Goal: Task Accomplishment & Management: Manage account settings

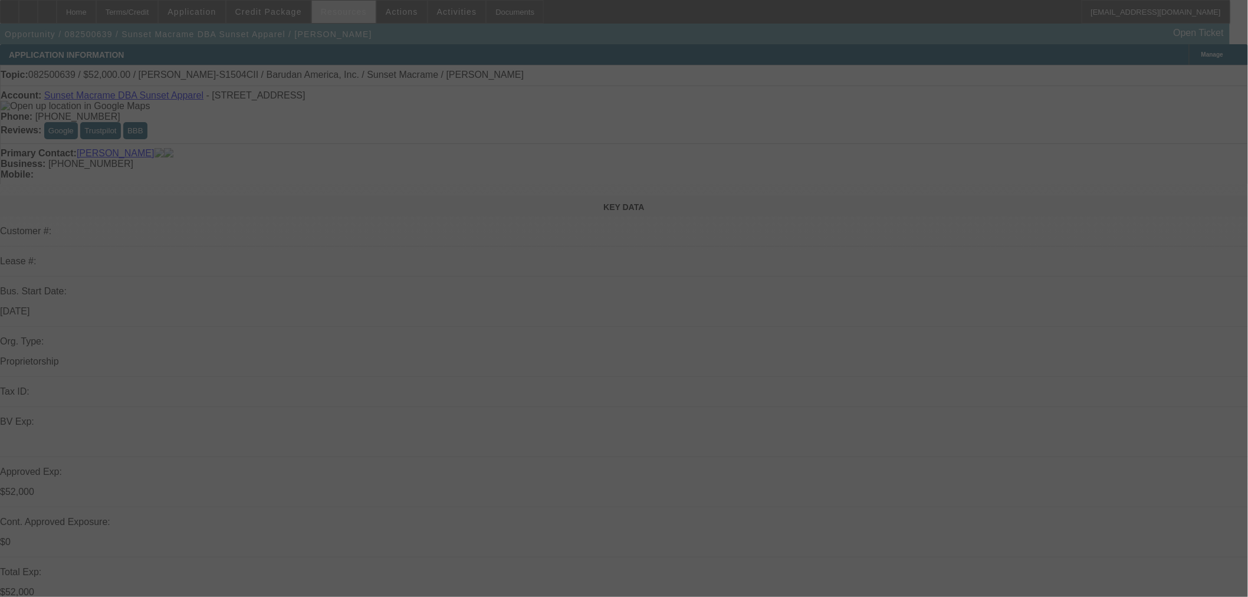
select select "0"
select select "2"
select select "0"
select select "6"
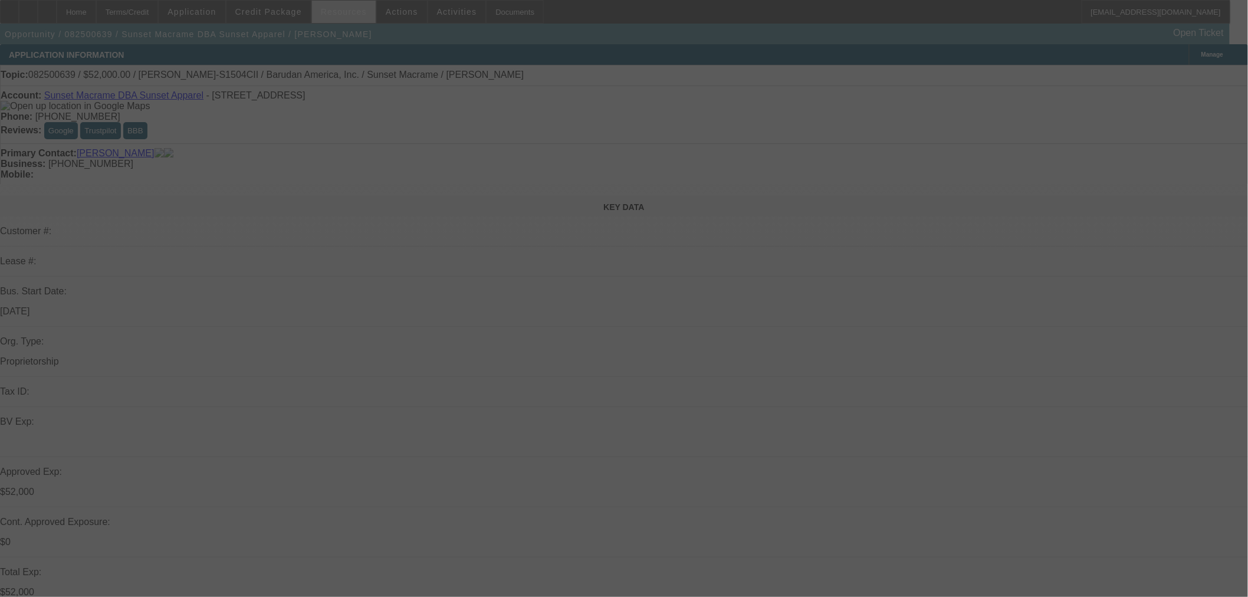
select select "0"
select select "2"
select select "0"
select select "6"
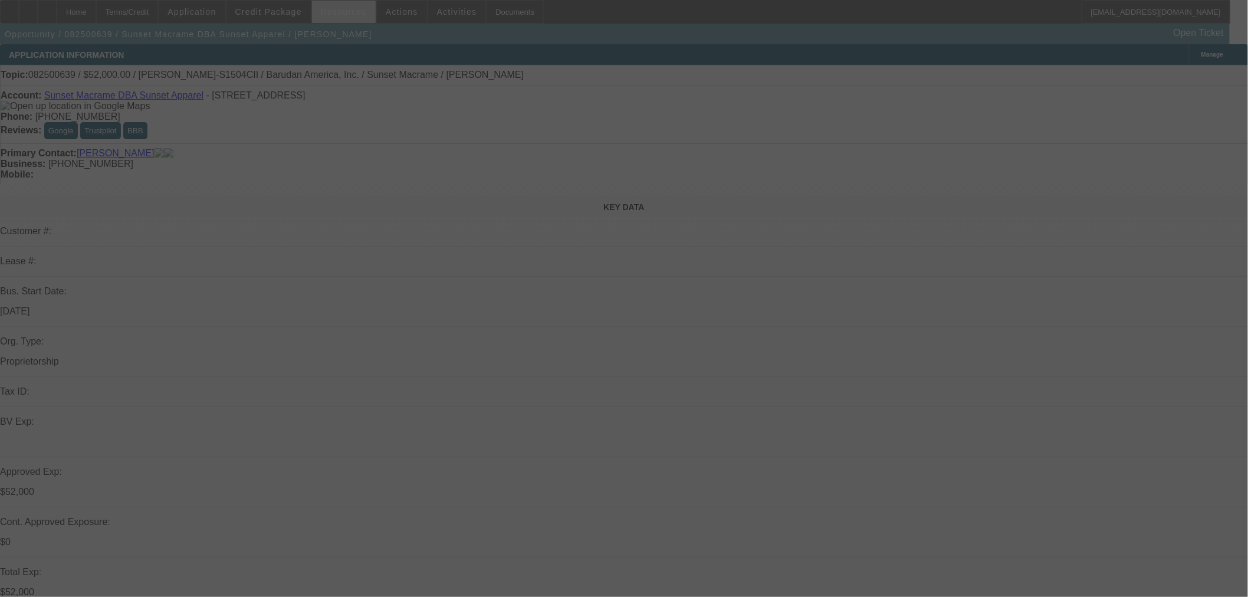
select select "0"
select select "2"
select select "0"
select select "6"
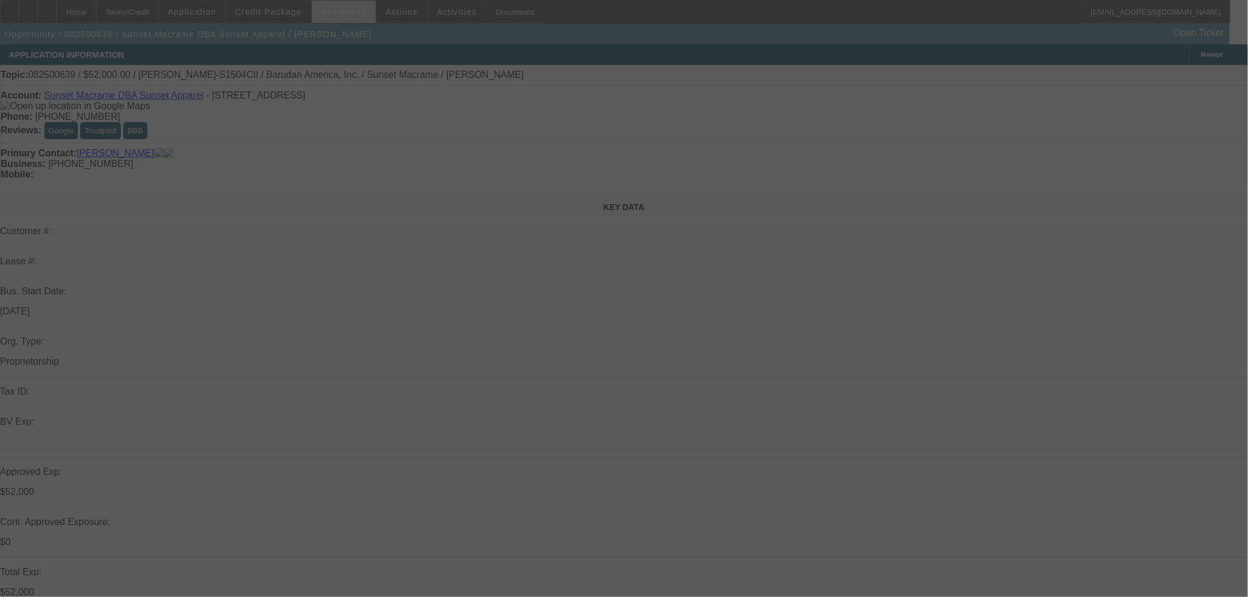
select select "0"
select select "2"
select select "0"
select select "6"
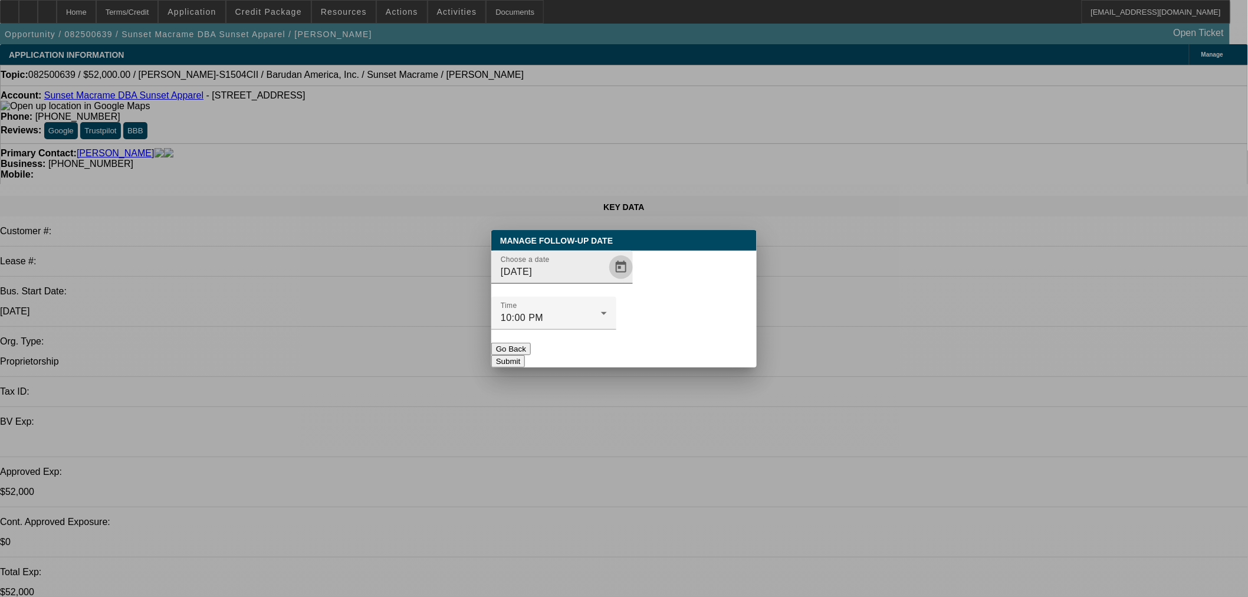
click at [609, 281] on span "Open calendar" at bounding box center [621, 267] width 28 height 28
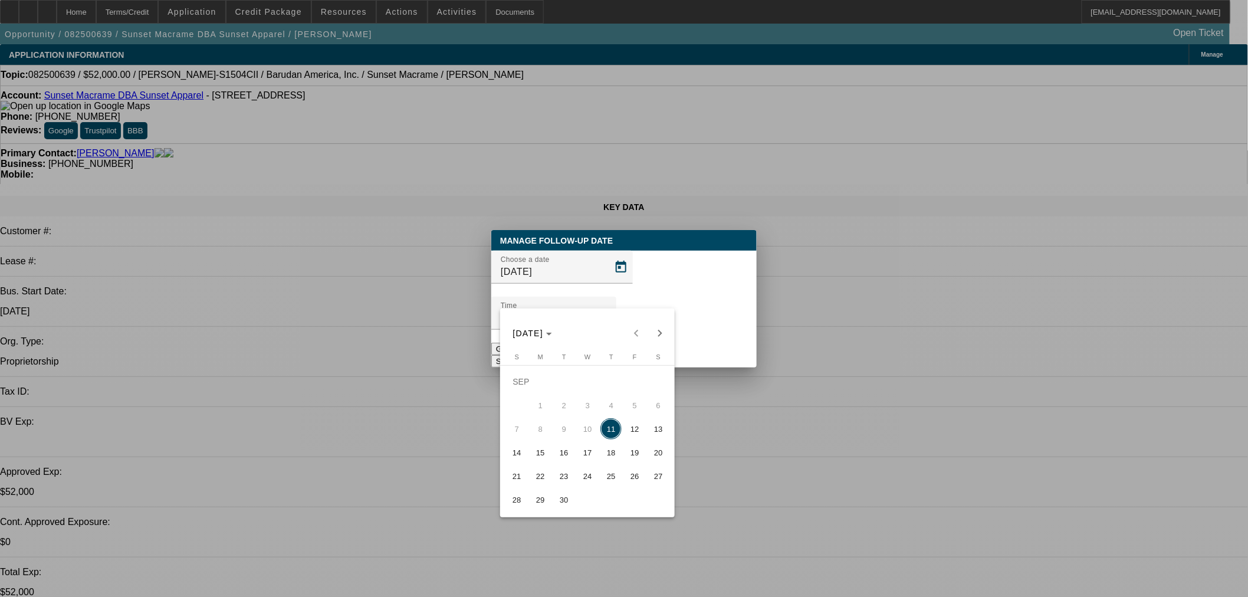
drag, startPoint x: 633, startPoint y: 438, endPoint x: 653, endPoint y: 413, distance: 31.8
click at [633, 438] on span "12" at bounding box center [634, 428] width 21 height 21
type input "[DATE]"
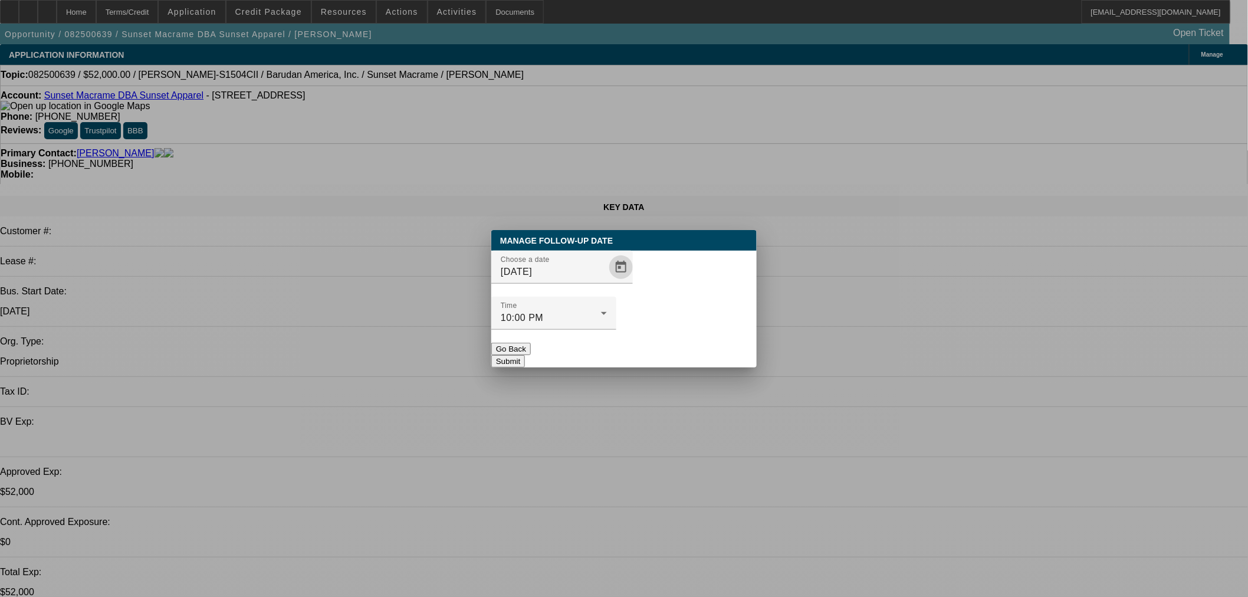
drag, startPoint x: 692, startPoint y: 349, endPoint x: 408, endPoint y: 91, distance: 384.1
click at [691, 346] on div "Manage Follow-Up Date Choose a date [DATE] Time 10:00 PM Go Back Submit" at bounding box center [623, 298] width 265 height 137
click at [525, 355] on button "Submit" at bounding box center [508, 361] width 34 height 12
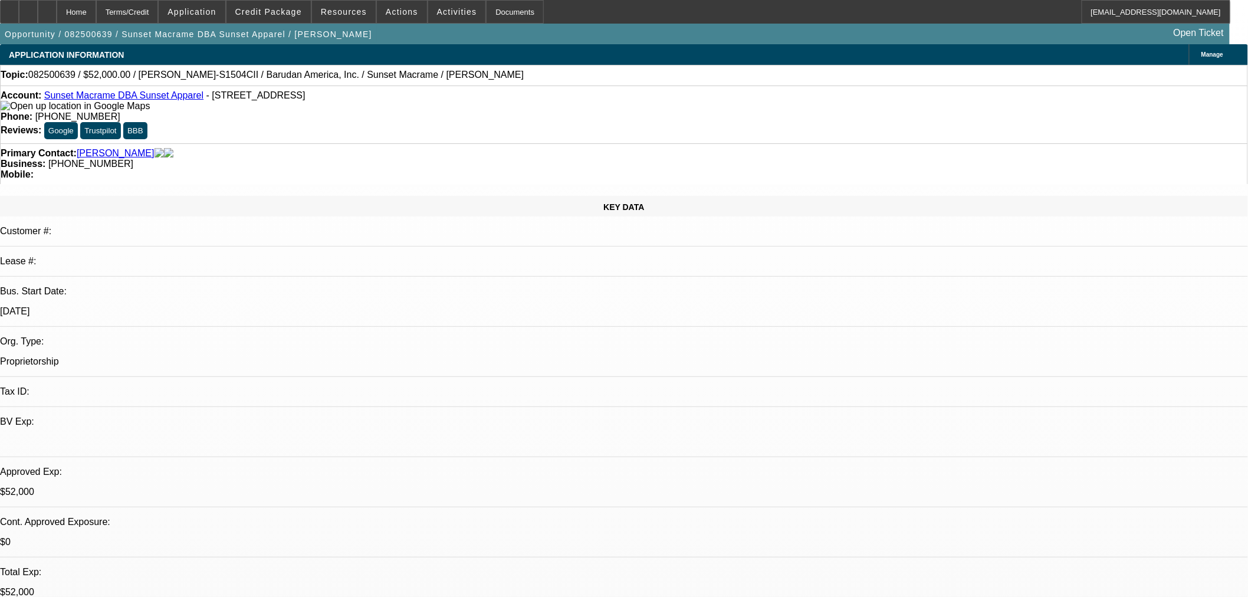
select select "0"
select select "2"
select select "0"
select select "2"
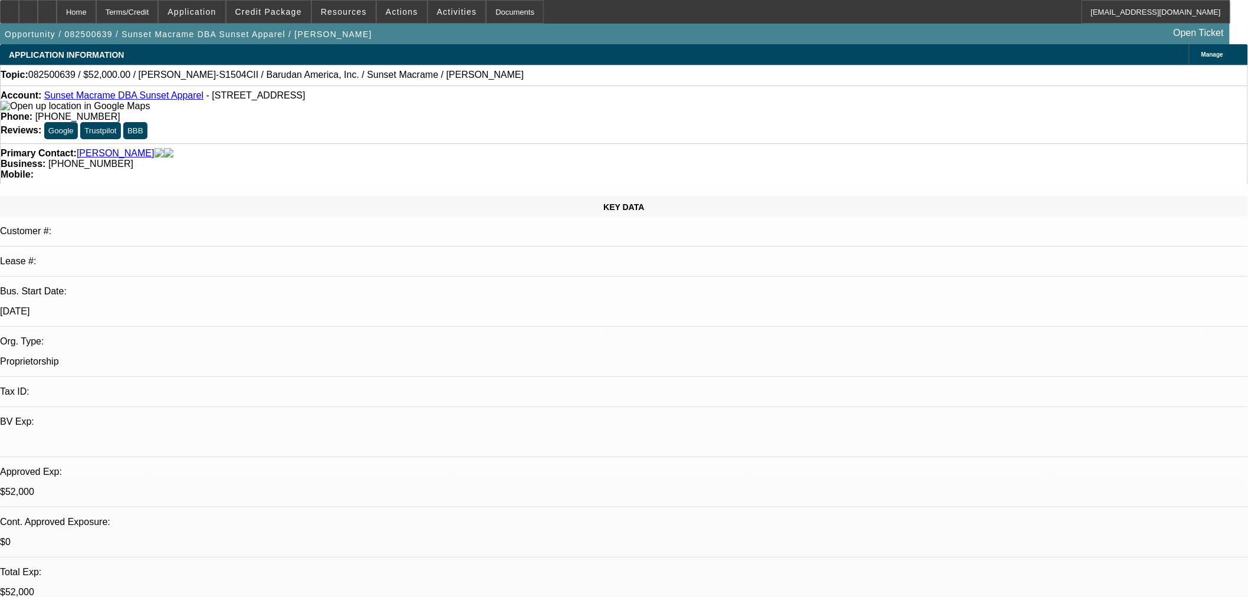
select select "0"
select select "2"
select select "0"
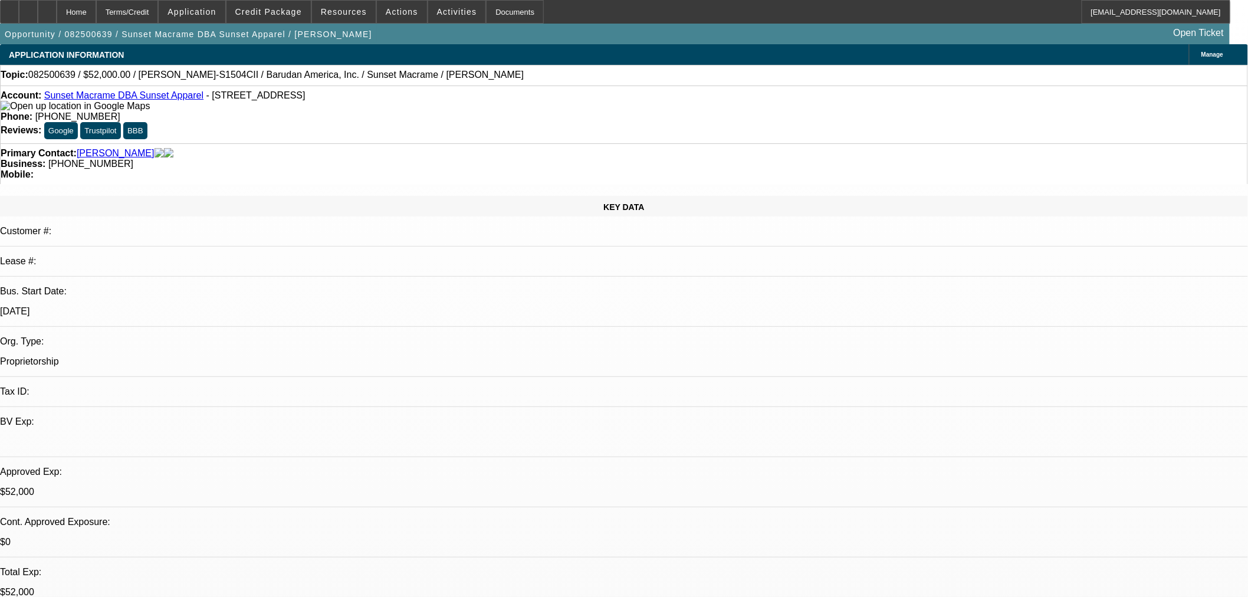
select select "2"
select select "0"
select select "1"
select select "2"
select select "6"
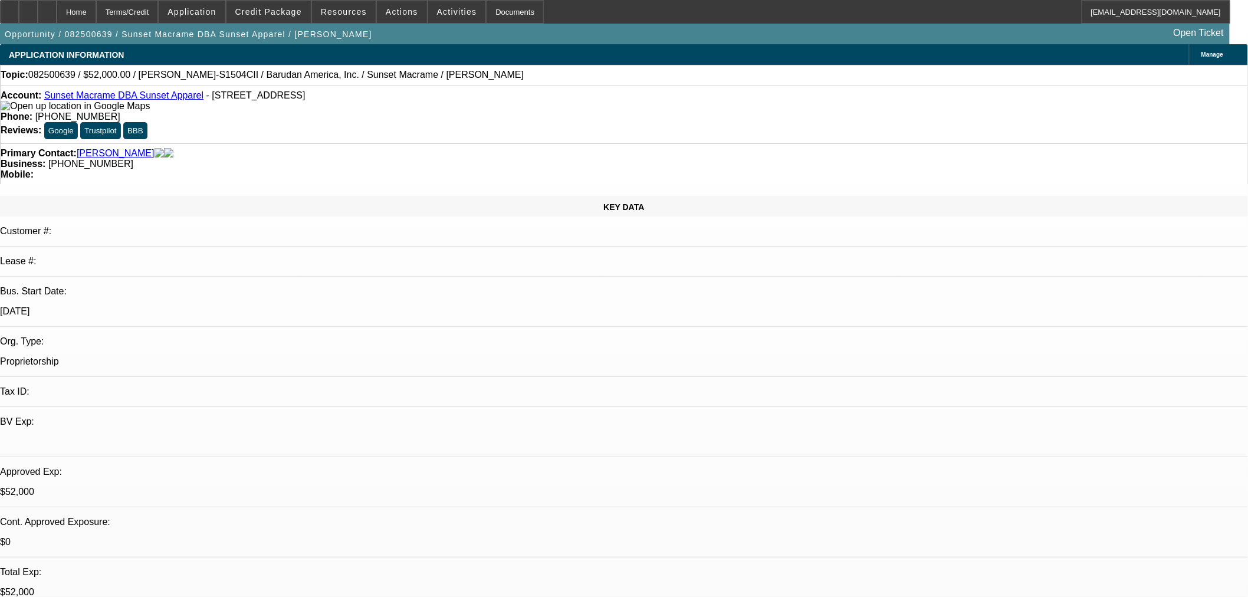
select select "1"
select select "2"
select select "6"
select select "1"
select select "2"
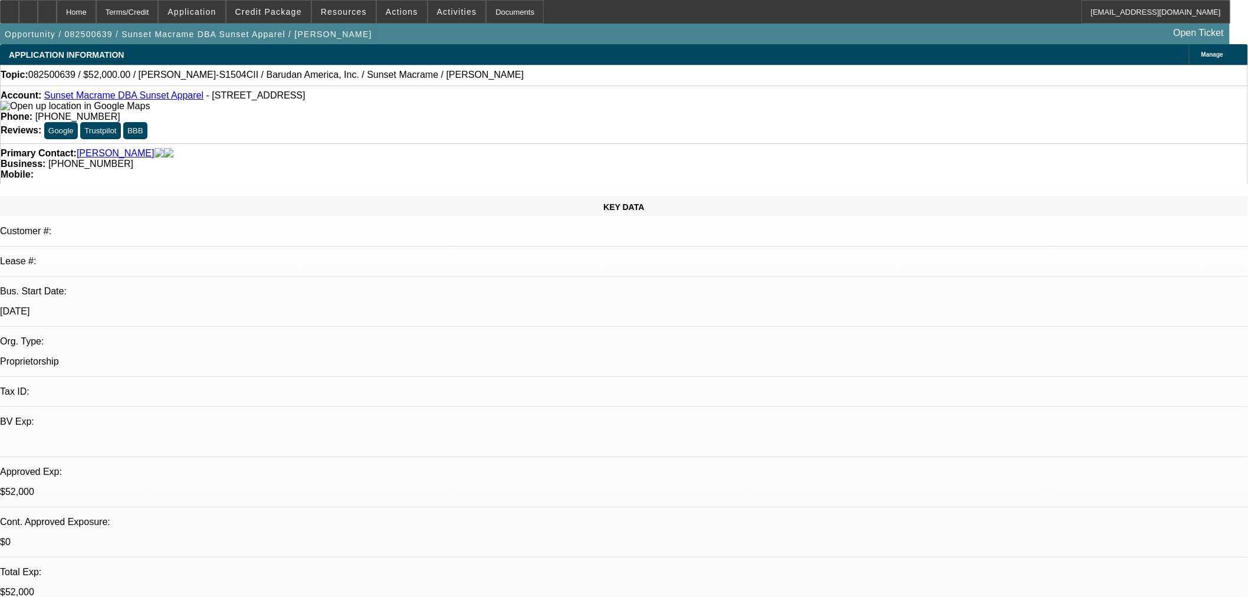
select select "6"
select select "1"
select select "2"
select select "6"
